Goal: Register for event/course

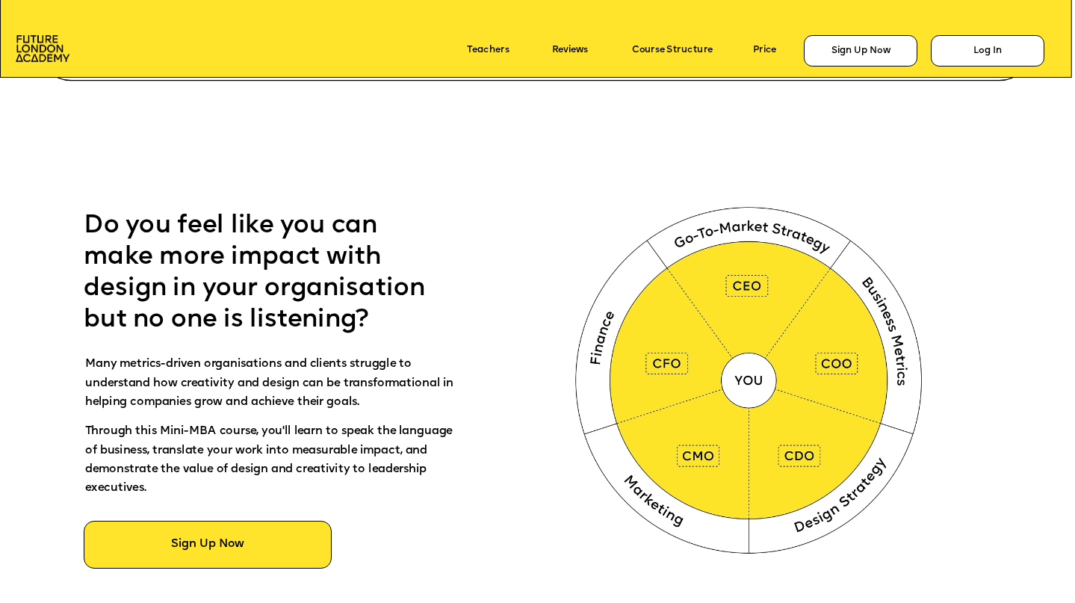
scroll to position [687, 0]
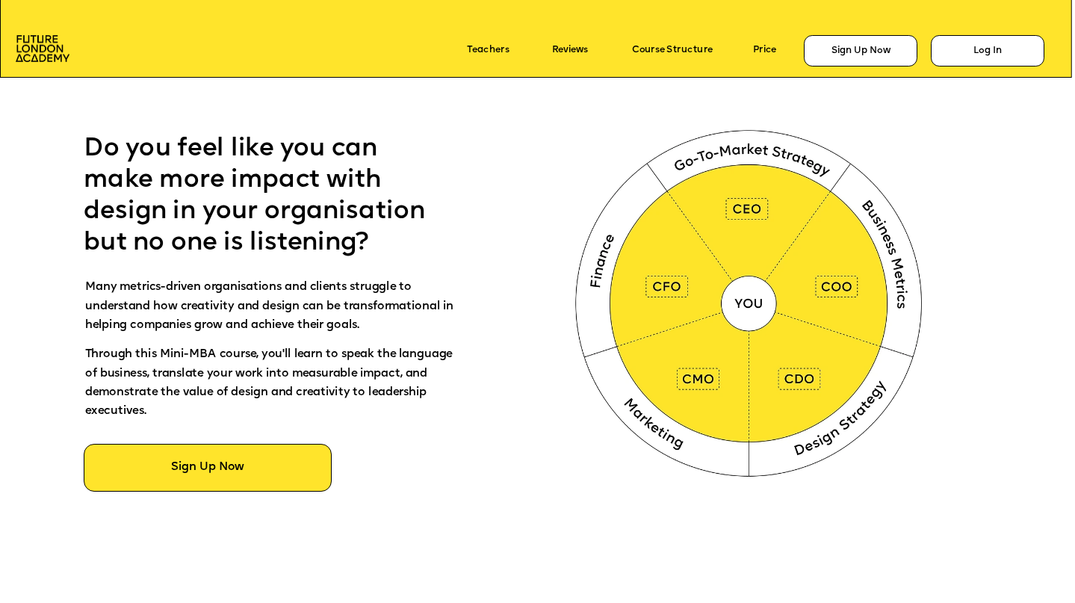
click at [743, 294] on img at bounding box center [751, 301] width 400 height 402
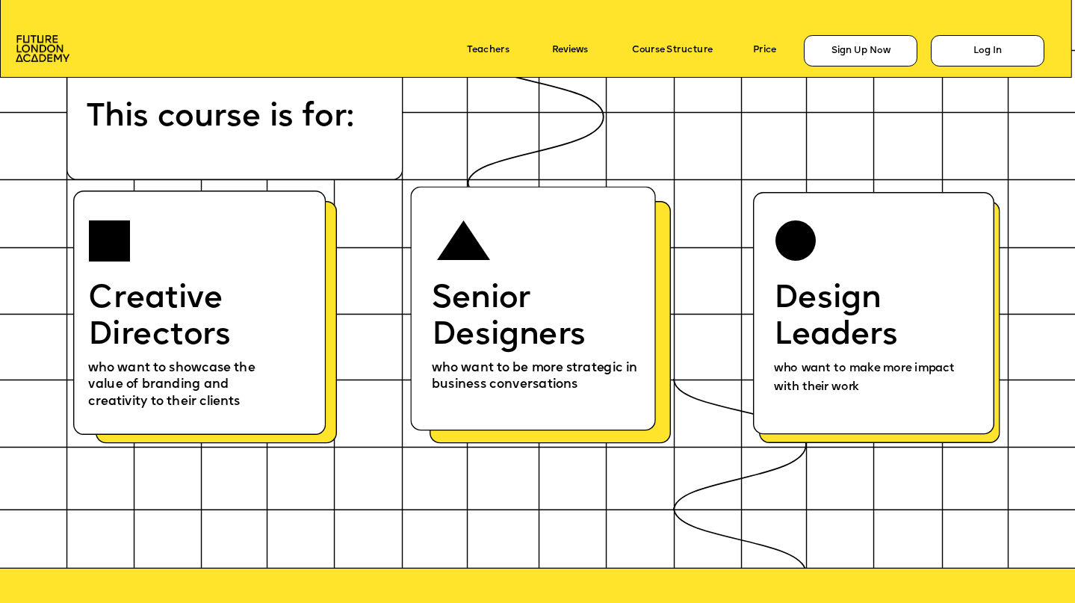
scroll to position [6487, 0]
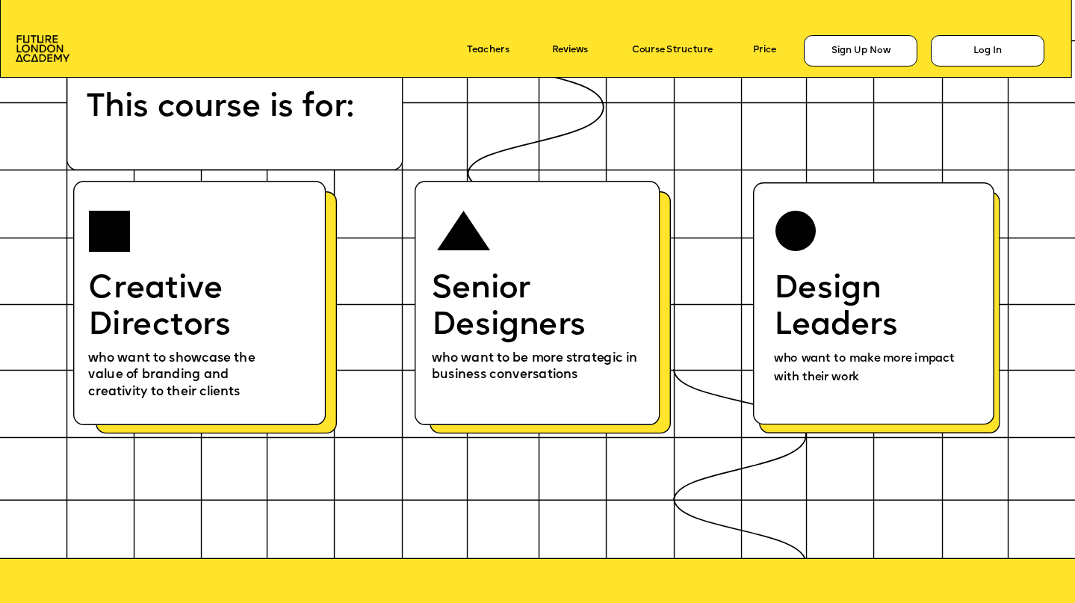
click at [613, 358] on span "who want to be more strategic in business conversations" at bounding box center [536, 366] width 209 height 29
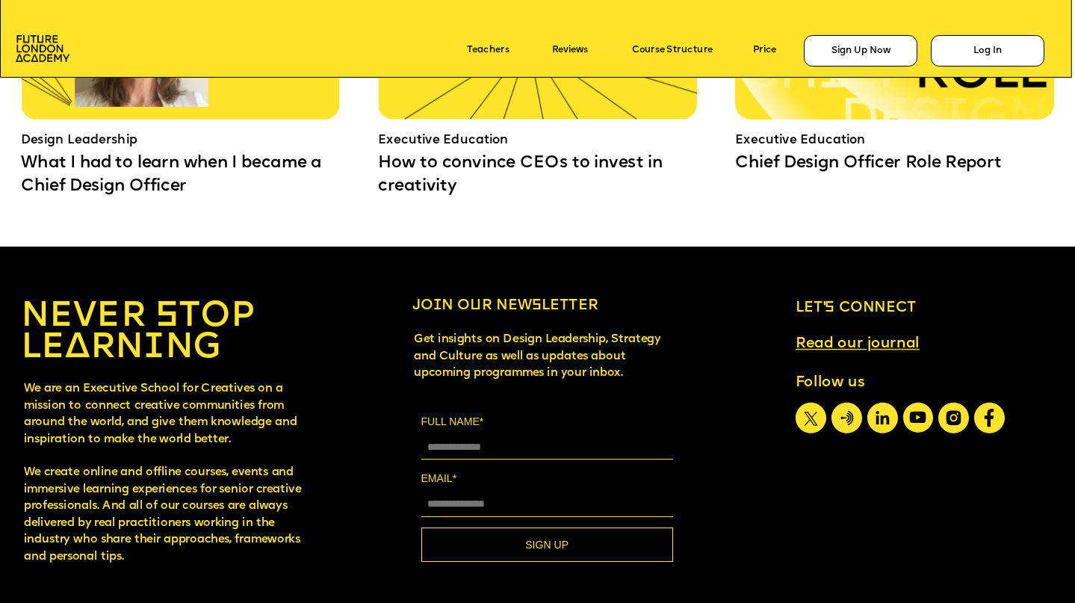
scroll to position [9901, 0]
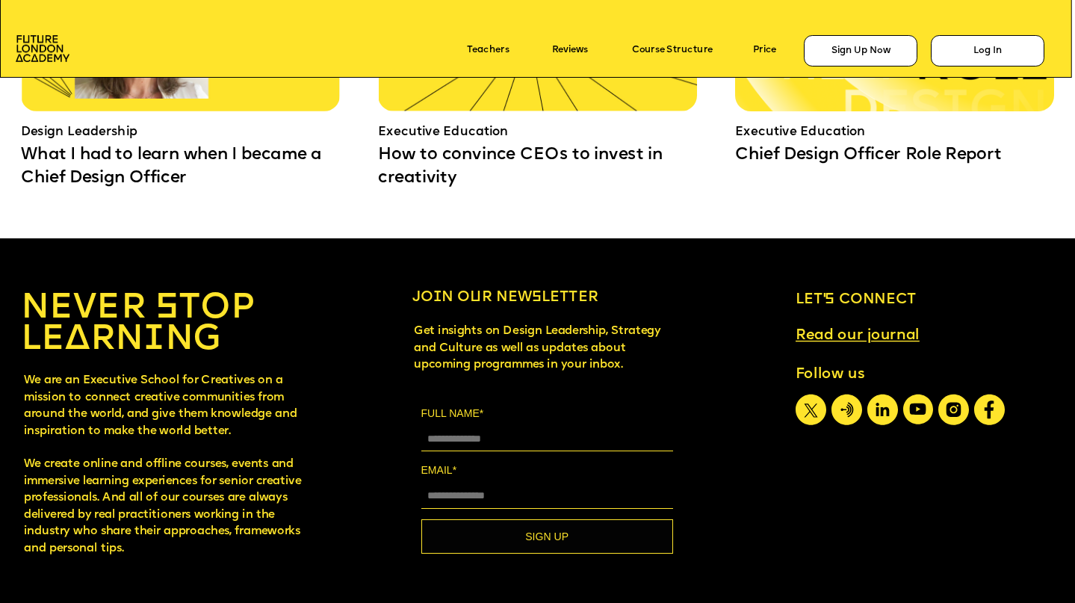
click at [536, 431] on input "FULL NAME*" at bounding box center [547, 439] width 252 height 25
click at [525, 488] on input "EMAIL*" at bounding box center [547, 496] width 252 height 25
